Goal: Transaction & Acquisition: Purchase product/service

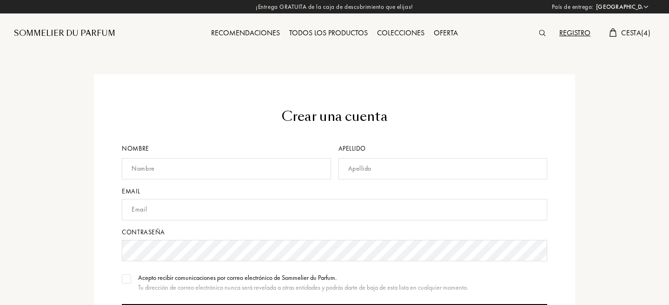
select select "ES"
click at [546, 30] on div at bounding box center [544, 33] width 20 height 12
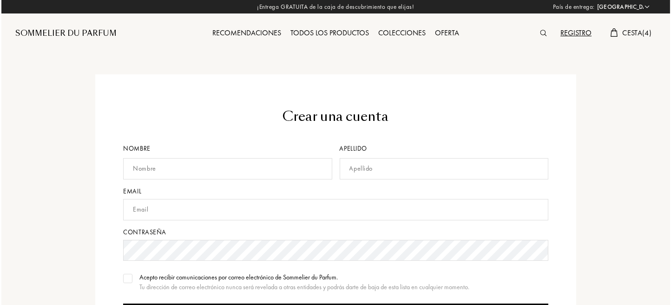
scroll to position [0, 0]
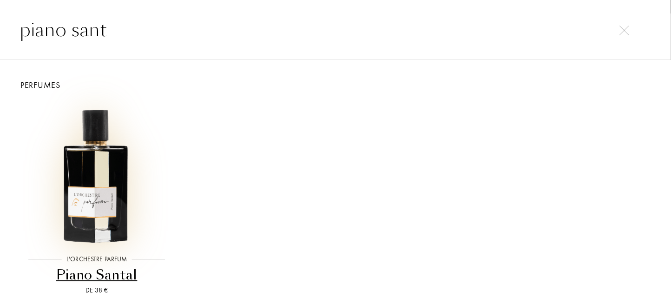
type input "piano sant"
click at [104, 185] on img at bounding box center [96, 172] width 143 height 143
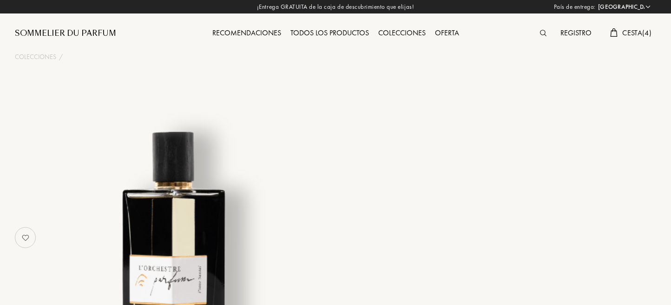
select select "ES"
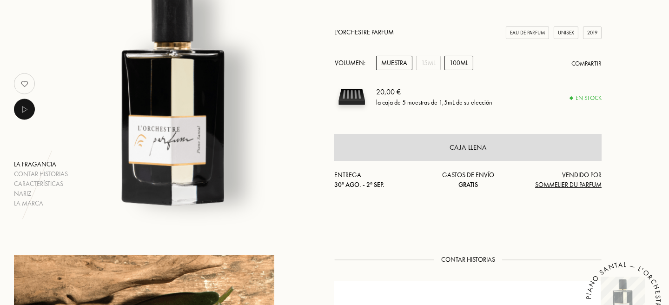
click at [457, 61] on div "100mL" at bounding box center [458, 63] width 29 height 14
